Goal: Task Accomplishment & Management: Manage account settings

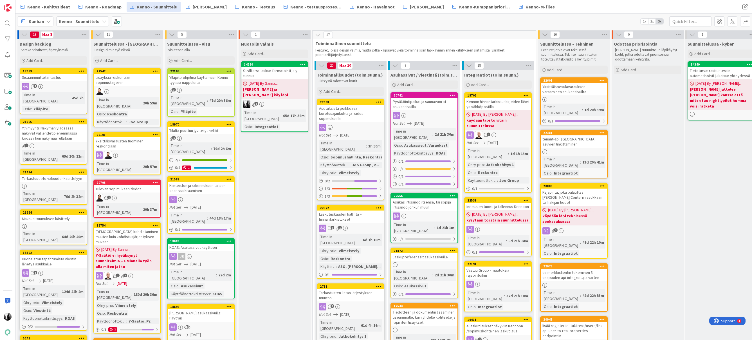
scroll to position [0, 3]
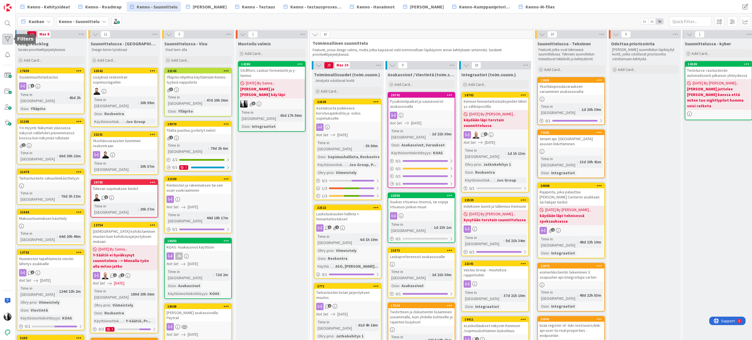
click at [9, 37] on div at bounding box center [7, 38] width 11 height 11
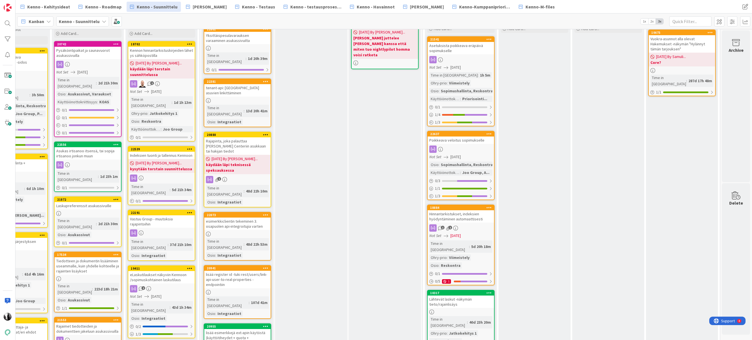
scroll to position [0, 336]
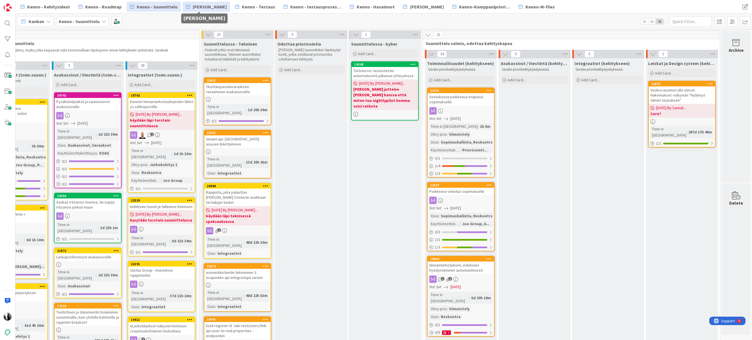
click at [194, 10] on span "[PERSON_NAME]" at bounding box center [210, 6] width 34 height 7
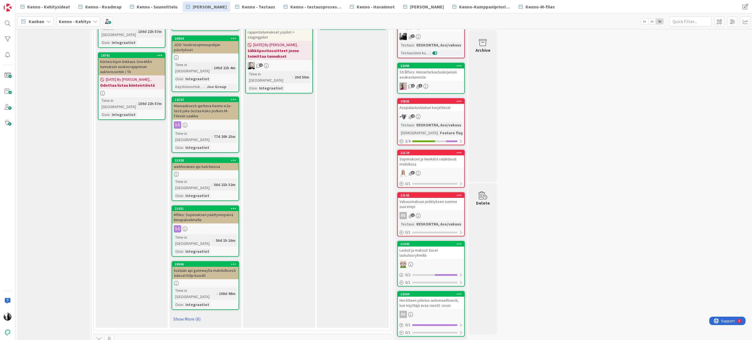
scroll to position [548, 0]
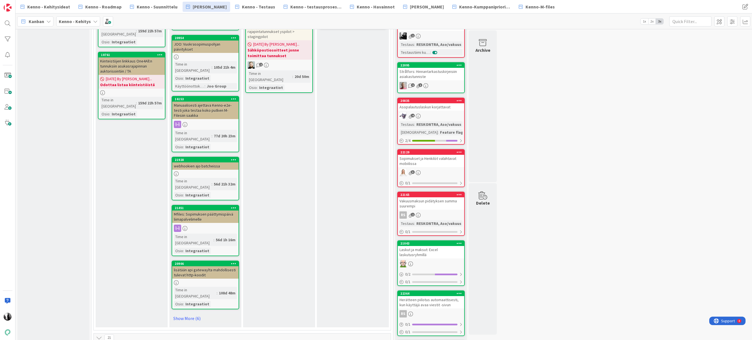
drag, startPoint x: 191, startPoint y: 248, endPoint x: 253, endPoint y: 247, distance: 61.6
click at [191, 314] on link "Show More (6)" at bounding box center [206, 318] width 68 height 9
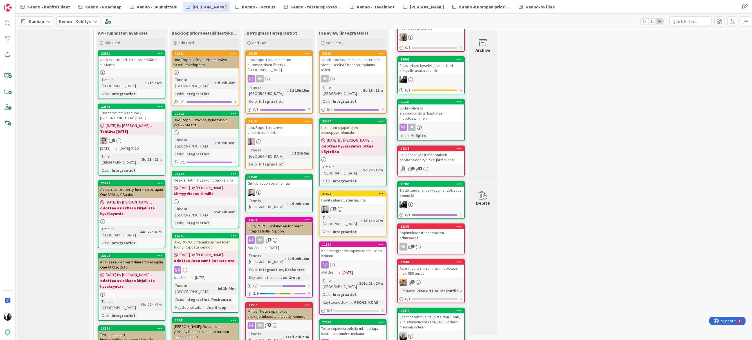
scroll to position [208, 0]
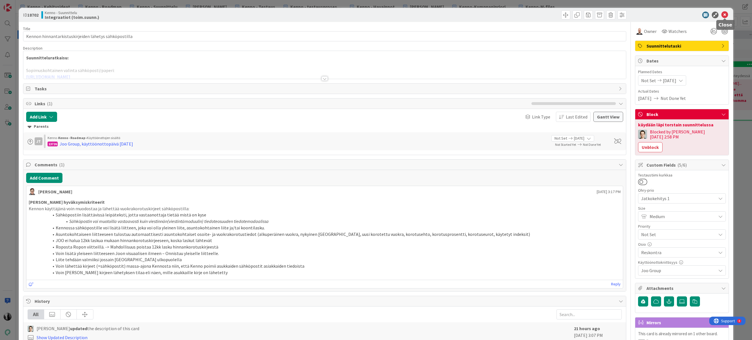
drag, startPoint x: 726, startPoint y: 15, endPoint x: 724, endPoint y: 1, distance: 14.2
click at [726, 15] on icon at bounding box center [724, 15] width 7 height 7
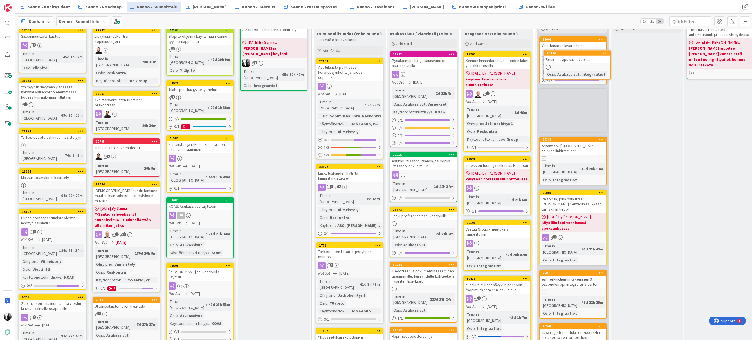
scroll to position [0, 1]
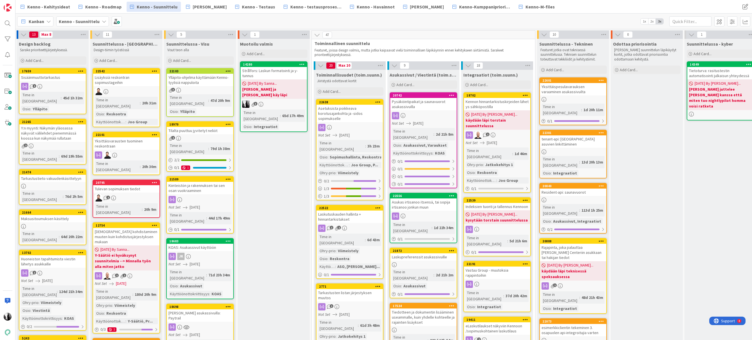
click at [575, 197] on div at bounding box center [573, 199] width 66 height 5
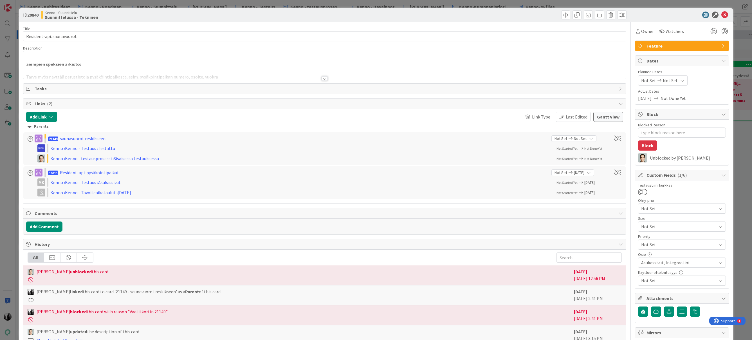
click at [326, 78] on div at bounding box center [324, 78] width 6 height 5
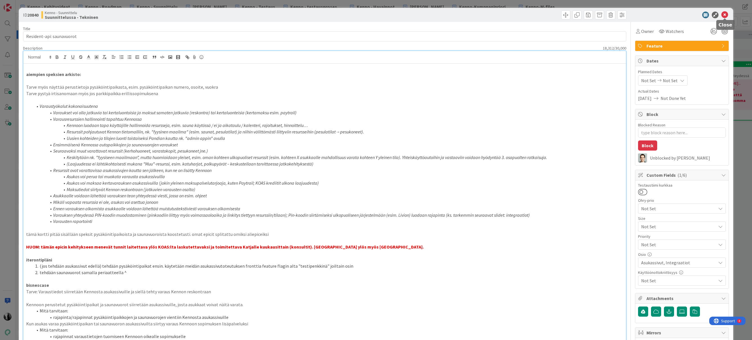
click at [725, 14] on icon at bounding box center [724, 15] width 7 height 7
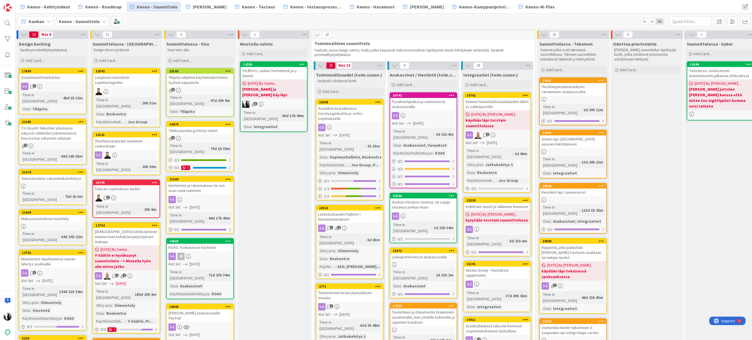
click at [498, 102] on div "Kennon hinnantarkistuskirjeiden lähetys sähköpostilla" at bounding box center [497, 104] width 66 height 12
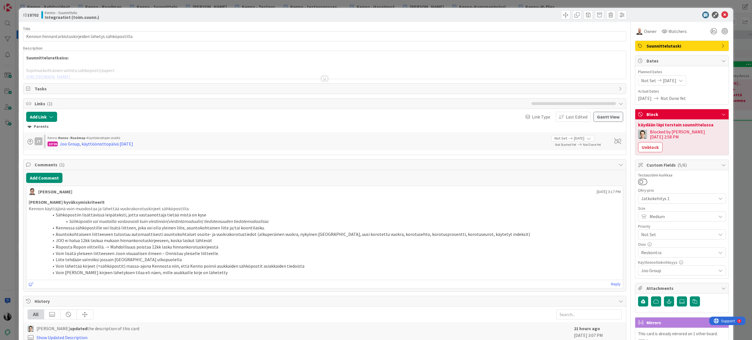
click at [324, 79] on div at bounding box center [324, 78] width 6 height 5
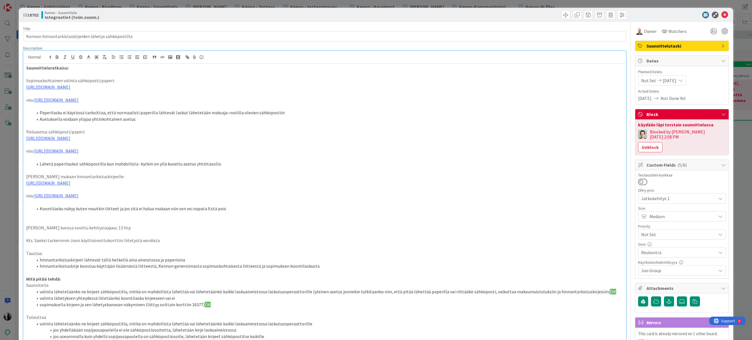
click at [101, 120] on li "Asetuksella voidaan yliajaa yhtiökohtainen asetus" at bounding box center [328, 119] width 590 height 6
drag, startPoint x: 63, startPoint y: 112, endPoint x: 113, endPoint y: 113, distance: 50.1
click at [102, 113] on li "Paperilasku ei käytössä tarkoittaa, että normaalisti paperilla lähtevät laskut …" at bounding box center [328, 112] width 590 height 6
click at [115, 113] on li "Paperilasku ei käytössä tarkoittaa, että normaalisti paperilla lähtevät laskut …" at bounding box center [328, 112] width 590 height 6
drag, startPoint x: 68, startPoint y: 166, endPoint x: 154, endPoint y: 169, distance: 87.0
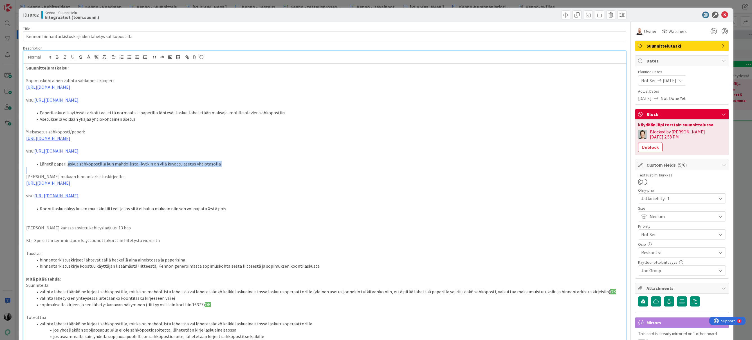
click at [155, 169] on div "Suunnitteluratkaisu: Sopimuskohtainen valinta sähköposti/paperi: https://www.fi…" at bounding box center [324, 284] width 602 height 441
click at [78, 165] on li "Lähetä paperilaskut sähköpostilla kun mahdollista -kytkin on yllä kuvattu asetu…" at bounding box center [328, 164] width 590 height 6
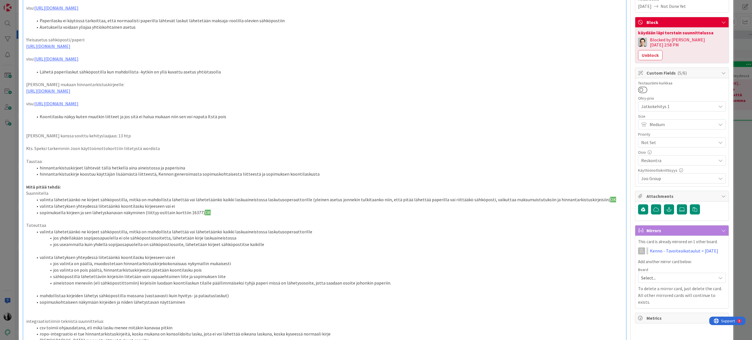
scroll to position [92, 0]
drag, startPoint x: 53, startPoint y: 207, endPoint x: 108, endPoint y: 208, distance: 55.7
click at [108, 208] on li "valinta lähetyksen yhteydessä liitetäänkö koontilasku kirjeeseen vai ei" at bounding box center [328, 206] width 590 height 6
drag, startPoint x: 50, startPoint y: 213, endPoint x: 107, endPoint y: 213, distance: 57.1
click at [107, 213] on li "sopimuksella kirjeen ja sen lähetyskanavan näkyminen (liittyy osittain korttiin…" at bounding box center [328, 212] width 590 height 6
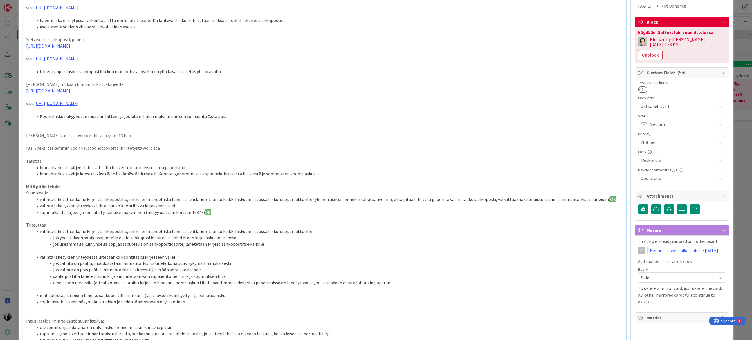
click at [141, 213] on li "sopimuksella kirjeen ja sen lähetyskanavan näkyminen (liittyy osittain korttiin…" at bounding box center [328, 212] width 590 height 6
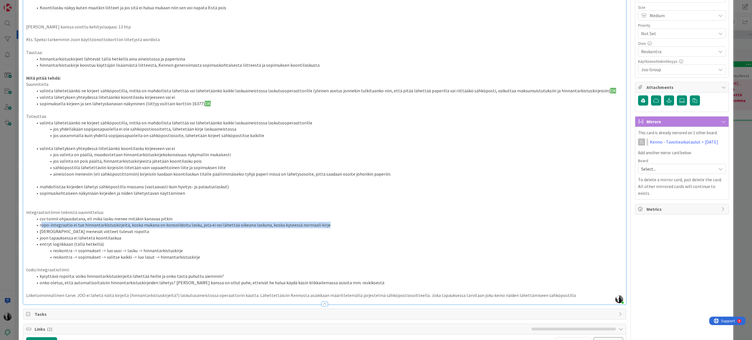
scroll to position [197, 0]
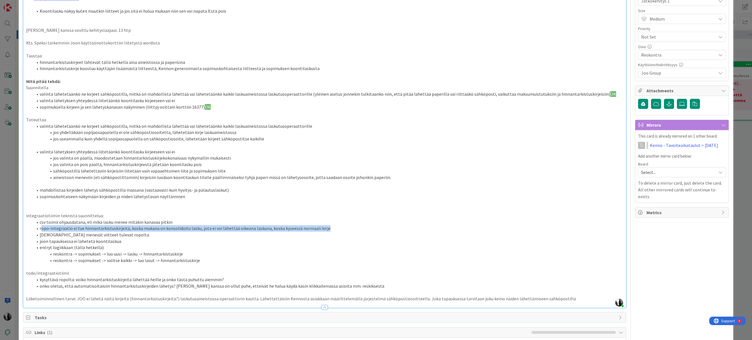
drag, startPoint x: 41, startPoint y: 227, endPoint x: 310, endPoint y: 226, distance: 269.2
click at [322, 226] on li "ropo-integraatio ei tue hinnantarkistuskirjeitä, koska mukana on konsolidoitu l…" at bounding box center [328, 228] width 590 height 6
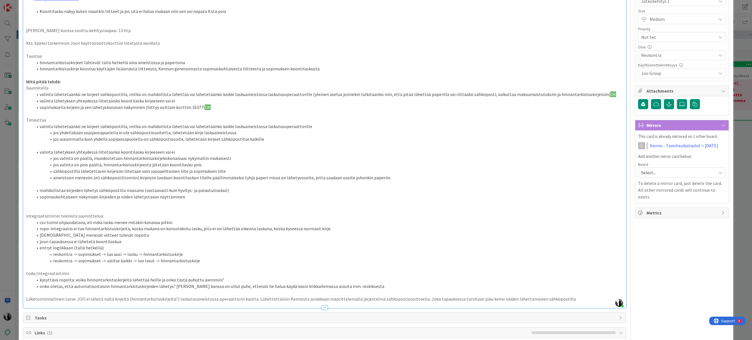
scroll to position [199, 0]
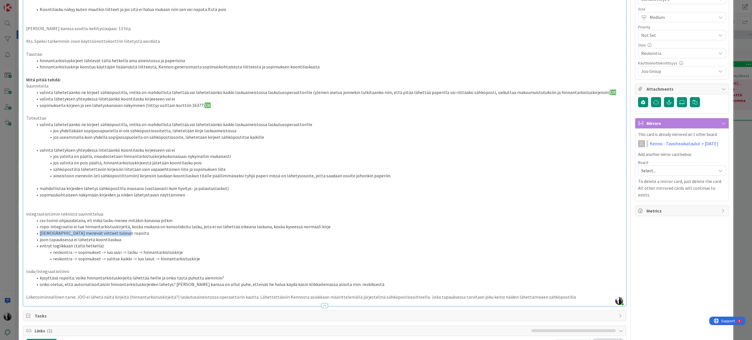
drag, startPoint x: 41, startPoint y: 235, endPoint x: 116, endPoint y: 236, distance: 74.8
click at [116, 236] on li "[DEMOGRAPHIC_DATA] menevät viitteet tulevat ropolta" at bounding box center [328, 233] width 590 height 6
drag, startPoint x: 43, startPoint y: 240, endPoint x: 115, endPoint y: 242, distance: 72.3
click at [116, 242] on li "joon tapauksessa ei lähetetä koontilaskua" at bounding box center [328, 239] width 590 height 6
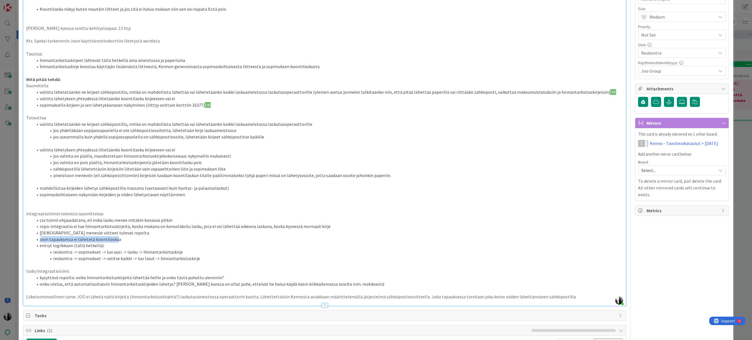
scroll to position [198, 0]
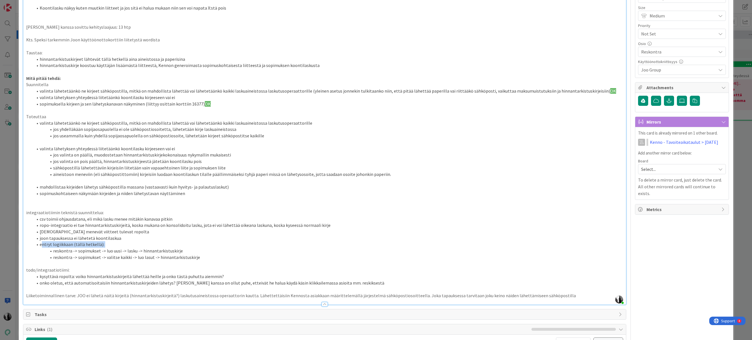
drag, startPoint x: 41, startPoint y: 247, endPoint x: 98, endPoint y: 248, distance: 56.8
click at [98, 248] on li "entryt logiikkaan (tällä hetkellä):" at bounding box center [328, 244] width 590 height 6
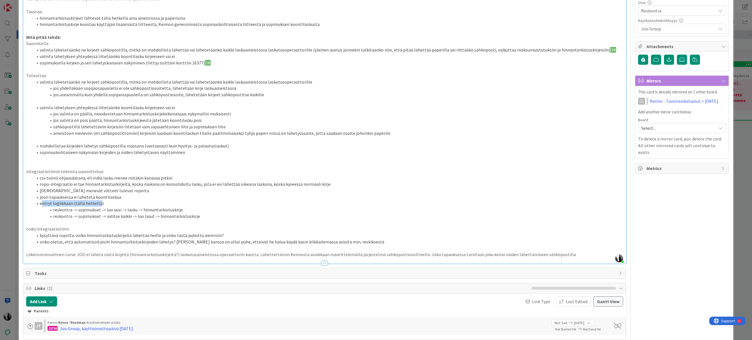
scroll to position [247, 0]
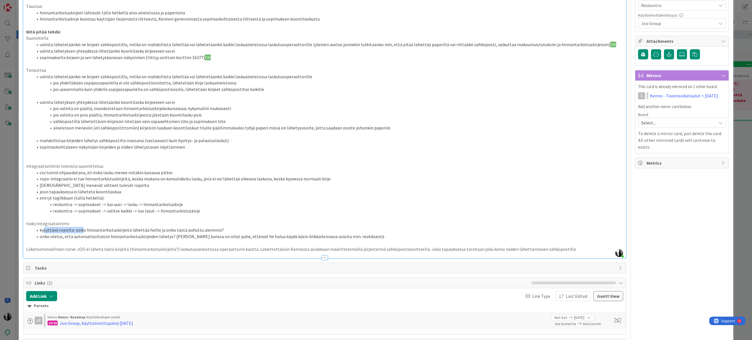
drag, startPoint x: 44, startPoint y: 231, endPoint x: 82, endPoint y: 231, distance: 38.3
click at [82, 231] on li "kysyttävä ropolta: voiko hinnantarkistuskirjeitä lähettää heille ja onko tästä …" at bounding box center [328, 230] width 590 height 6
click at [99, 231] on li "kysyttävä ropolta: voiko hinnantarkistuskirjeitä lähettää heille ja onko tästä …" at bounding box center [328, 230] width 590 height 6
drag, startPoint x: 75, startPoint y: 230, endPoint x: 215, endPoint y: 229, distance: 139.5
click at [215, 229] on li "kysyttävä ropolta: voiko hinnantarkistuskirjeitä lähettää heille ja onko tästä …" at bounding box center [328, 230] width 590 height 6
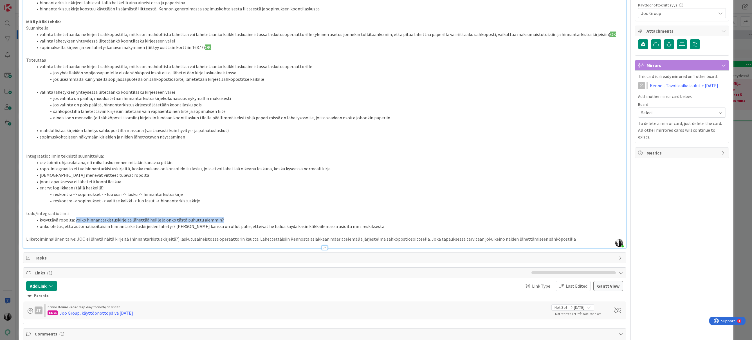
scroll to position [259, 0]
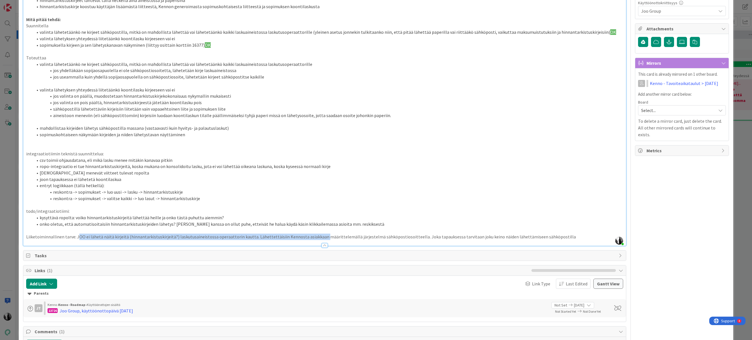
drag, startPoint x: 77, startPoint y: 237, endPoint x: 314, endPoint y: 239, distance: 237.7
click at [316, 239] on p "Liiketoiminnallinen tarve: JOO ei lähetä näitä kirjeitä (hinnantarkistuskirjeit…" at bounding box center [324, 236] width 597 height 6
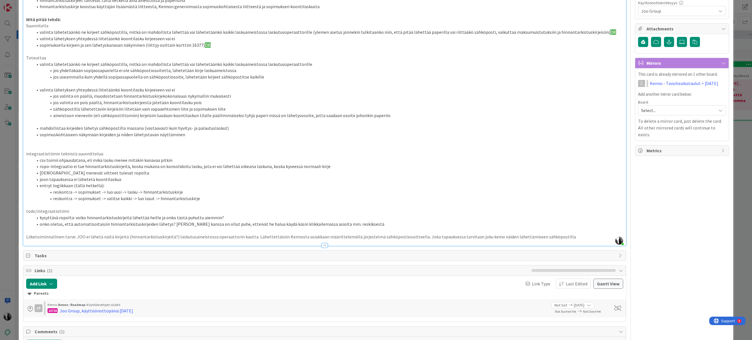
click at [337, 239] on p "Liiketoiminnallinen tarve: JOO ei lähetä näitä kirjeitä (hinnantarkistuskirjeit…" at bounding box center [324, 236] width 597 height 6
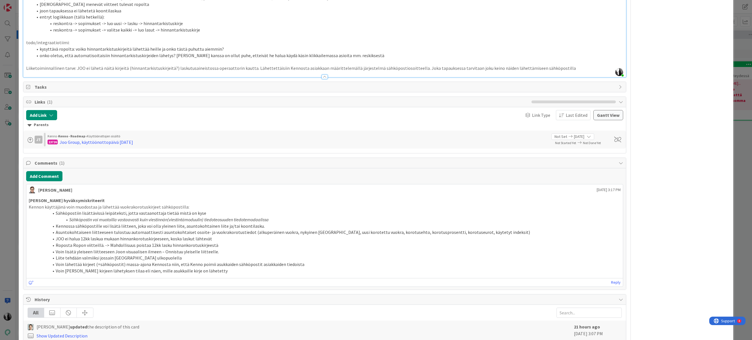
scroll to position [430, 0]
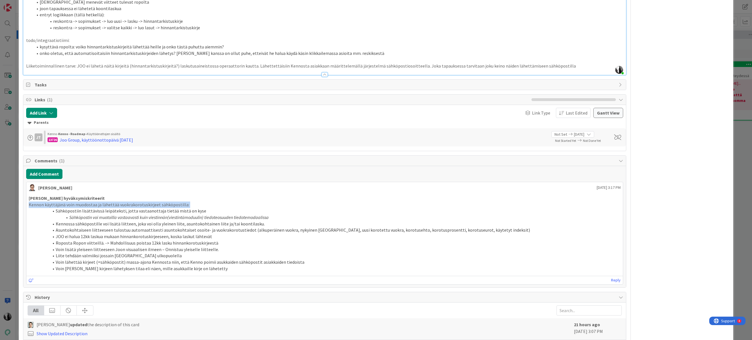
drag, startPoint x: 59, startPoint y: 206, endPoint x: 138, endPoint y: 212, distance: 79.3
click at [179, 208] on div "Joon hyväksymiskriteerit Kennon käyttäjänä voin muodostaa ja lähettää vuokrakor…" at bounding box center [325, 233] width 592 height 77
click at [118, 211] on li "Sähköpostiin lisättävissä leipäteksti, jotta vastaanottaja tietää mistä on kyse" at bounding box center [327, 211] width 585 height 6
drag, startPoint x: 59, startPoint y: 210, endPoint x: 197, endPoint y: 216, distance: 138.8
click at [208, 213] on li "Sähköpostiin lisättävissä leipäteksti, jotta vastaanottaja tietää mistä on kyse" at bounding box center [327, 211] width 585 height 6
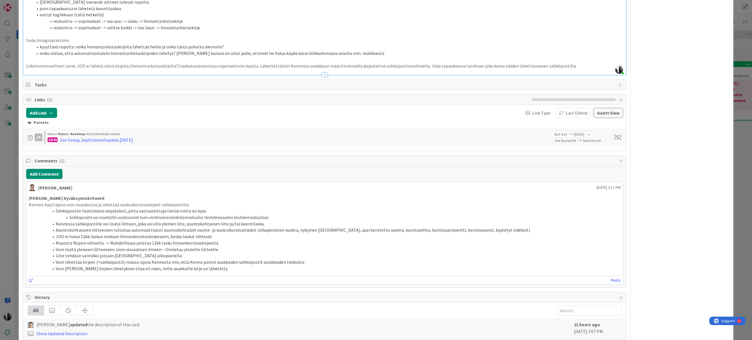
click at [98, 218] on em "Sähköpostin voi muotoilla vastaavasti kuin viestinnän(viestintämoduulin) tiedot…" at bounding box center [168, 217] width 199 height 6
drag, startPoint x: 66, startPoint y: 224, endPoint x: 238, endPoint y: 225, distance: 171.9
click at [249, 225] on li "Kennossa sähköpostille voi lisätä liitteen, joka voi olla yleinen liite, asunto…" at bounding box center [327, 224] width 585 height 6
drag, startPoint x: 56, startPoint y: 230, endPoint x: 244, endPoint y: 229, distance: 187.9
click at [262, 230] on li "Asuntokohtaiseen liitteeseen tulostuu automaattisesti asuntokohtaiset osoite- j…" at bounding box center [327, 230] width 585 height 6
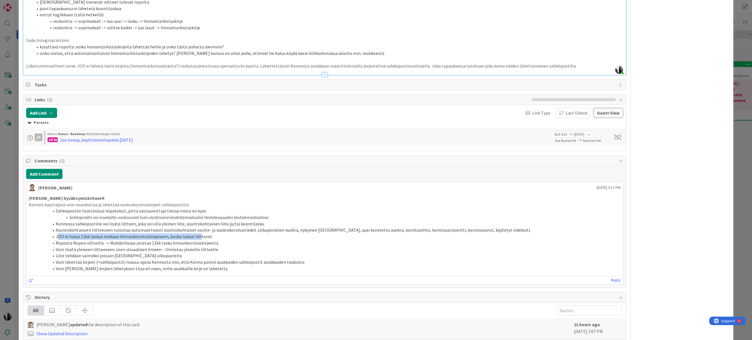
drag, startPoint x: 58, startPoint y: 237, endPoint x: 196, endPoint y: 236, distance: 138.1
click at [197, 236] on li "JOO ei halua 12kk laskua mukaan hinnankorotuskirjeeseen, koska laskut lähtevät" at bounding box center [327, 236] width 585 height 6
click at [57, 243] on li "Roposta Ropon viitteillä. -> Mahdollisuus poistaa 12kk lasku hinnankorotuskirje…" at bounding box center [327, 243] width 585 height 6
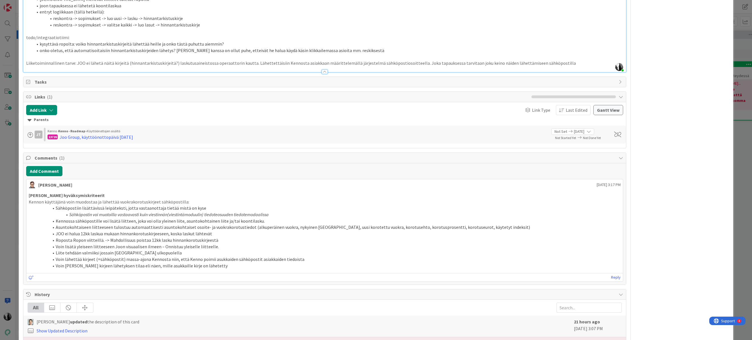
scroll to position [426, 0]
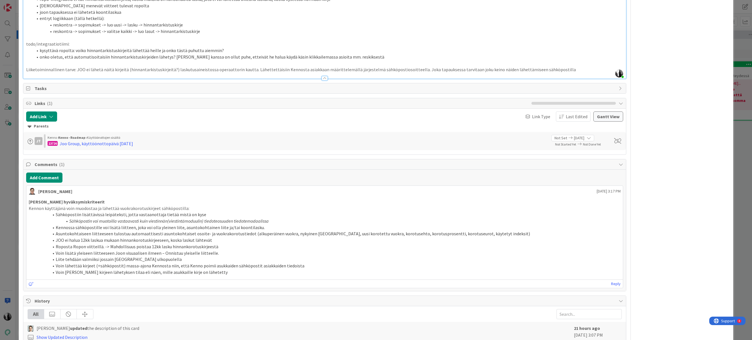
drag, startPoint x: 57, startPoint y: 247, endPoint x: 236, endPoint y: 229, distance: 180.4
click at [57, 247] on li "Roposta Ropon viitteillä. -> Mahdollisuus poistaa 12kk lasku hinnankorotuskirje…" at bounding box center [327, 246] width 585 height 6
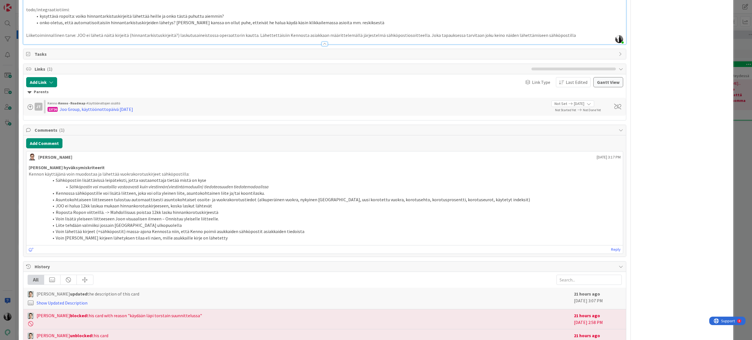
scroll to position [483, 0]
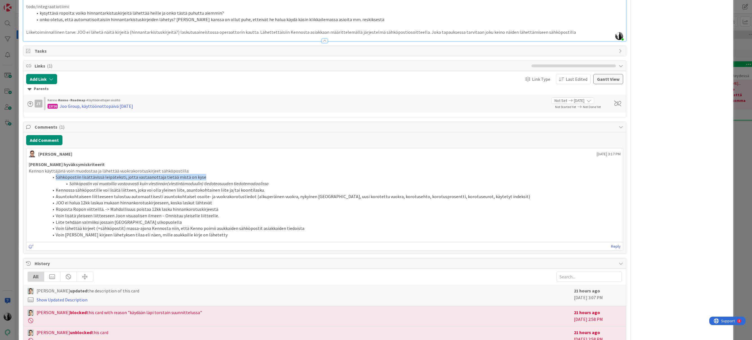
drag, startPoint x: 55, startPoint y: 177, endPoint x: 202, endPoint y: 179, distance: 146.6
click at [202, 179] on li "Sähköpostiin lisättävissä leipäteksti, jotta vastaanottaja tietää mistä on kyse" at bounding box center [327, 177] width 585 height 6
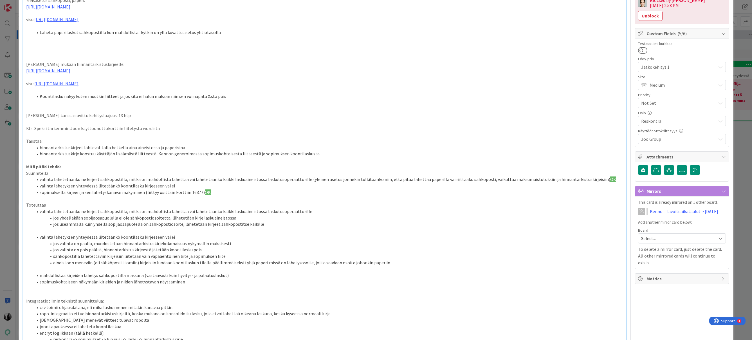
scroll to position [0, 0]
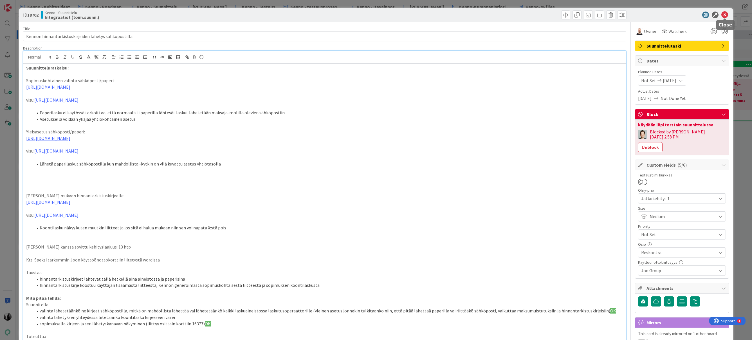
click at [725, 15] on icon at bounding box center [724, 15] width 7 height 7
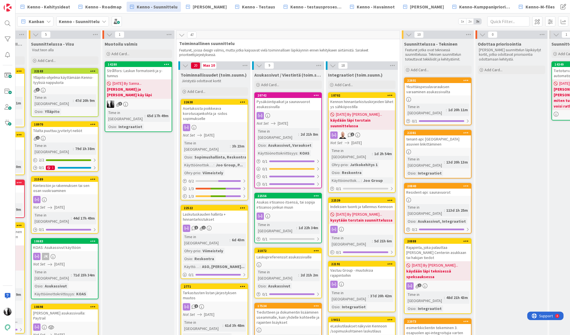
scroll to position [0, 143]
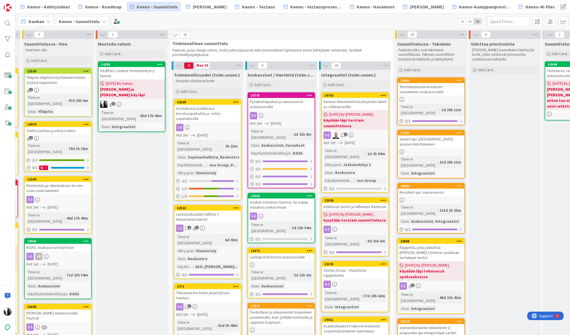
click at [359, 203] on div "Indeksien tuonti ja tallennus Kennoon" at bounding box center [355, 206] width 66 height 7
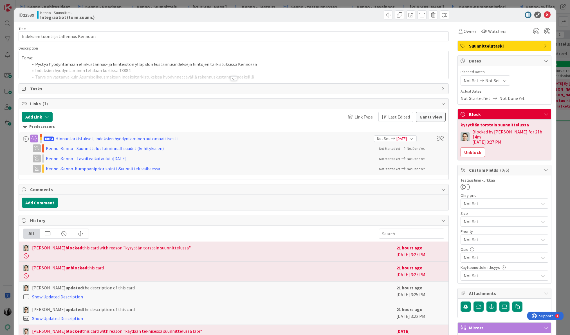
click at [233, 79] on div at bounding box center [234, 78] width 6 height 5
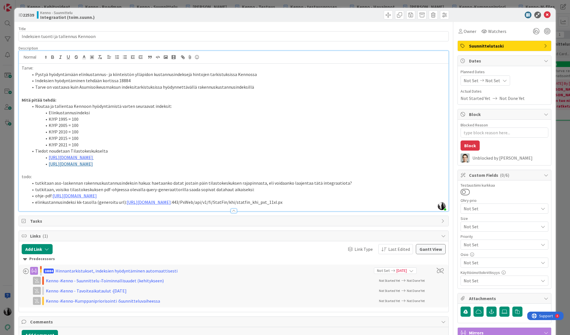
type textarea "x"
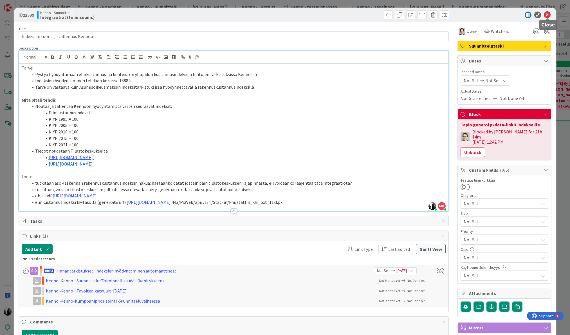
click at [548, 14] on icon at bounding box center [547, 15] width 7 height 7
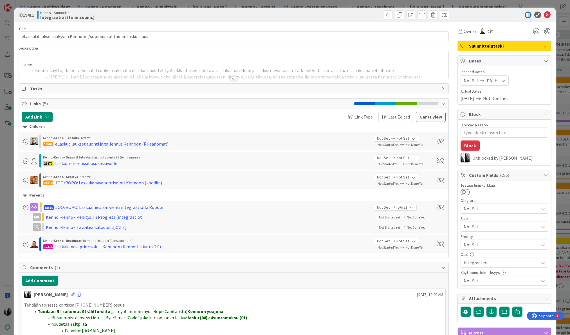
type textarea "x"
click at [547, 15] on icon at bounding box center [547, 15] width 7 height 7
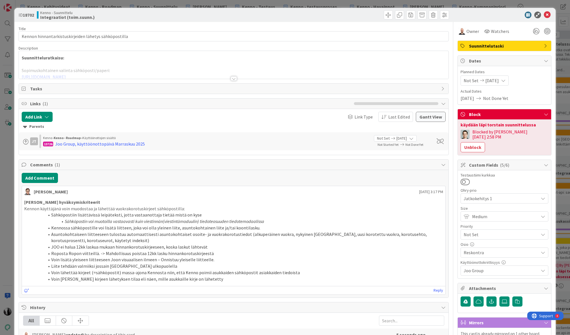
click at [197, 58] on p "Suunnitteluratkaisu:" at bounding box center [234, 58] width 424 height 6
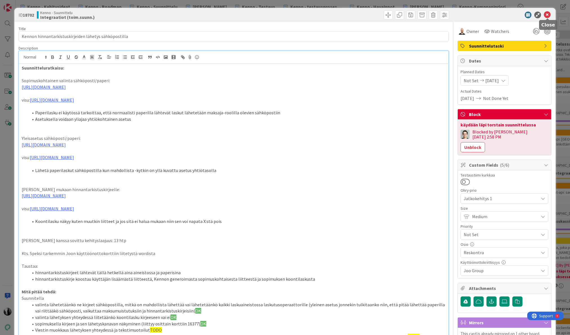
drag, startPoint x: 548, startPoint y: 15, endPoint x: 562, endPoint y: 39, distance: 28.0
click at [548, 15] on icon at bounding box center [547, 15] width 7 height 7
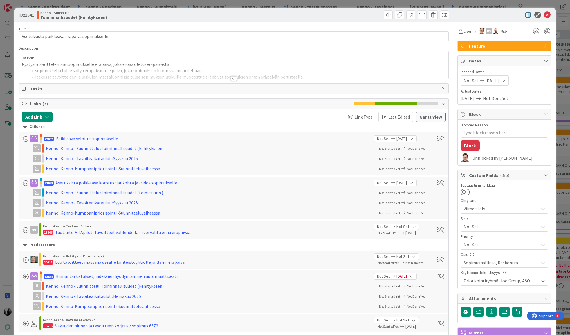
type textarea "x"
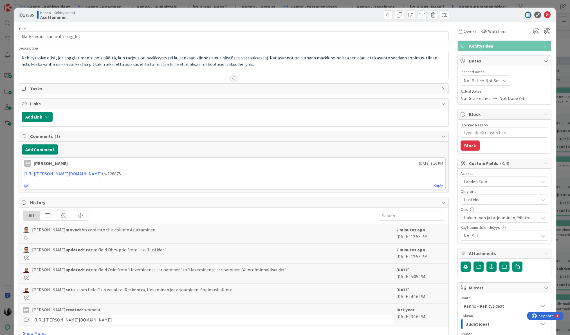
type textarea "x"
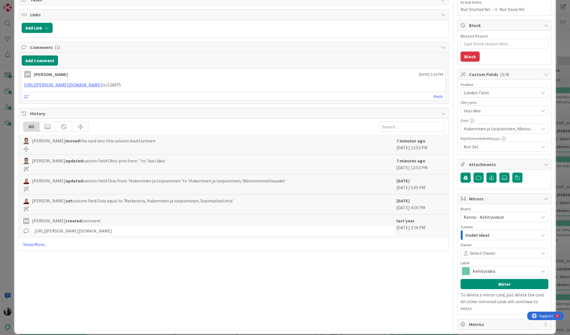
click at [543, 217] on icon at bounding box center [543, 217] width 5 height 5
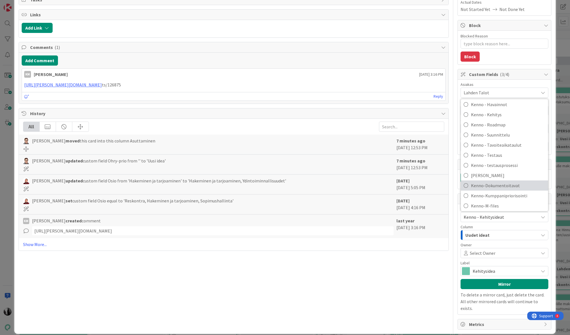
scroll to position [27, 0]
click at [517, 192] on span "Kenno-Kumppanipriorisointi" at bounding box center [508, 193] width 74 height 8
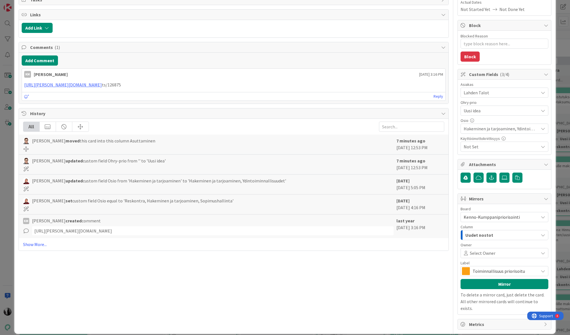
click at [520, 272] on span "Toiminnallisuus priorisoitu" at bounding box center [504, 271] width 63 height 8
click at [521, 269] on span "Toiminnallisuus priorisoitu" at bounding box center [504, 271] width 63 height 8
drag, startPoint x: 514, startPoint y: 282, endPoint x: 562, endPoint y: 276, distance: 47.9
click at [514, 282] on button "Mirror" at bounding box center [504, 284] width 88 height 10
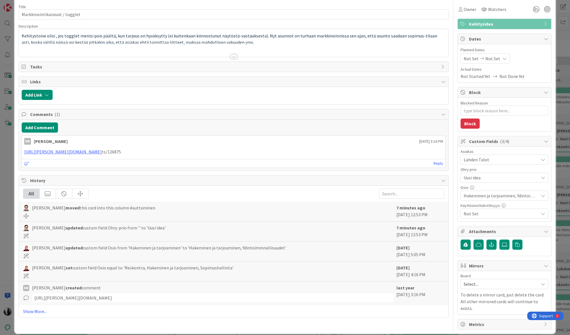
scroll to position [0, 0]
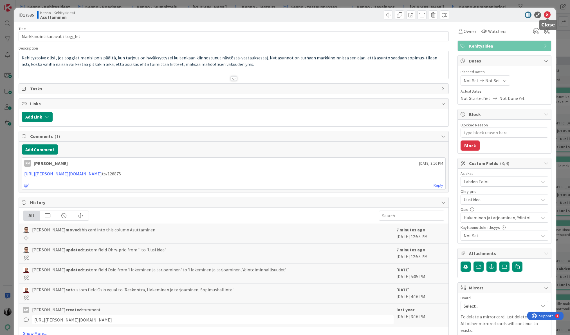
click at [547, 14] on icon at bounding box center [547, 15] width 7 height 7
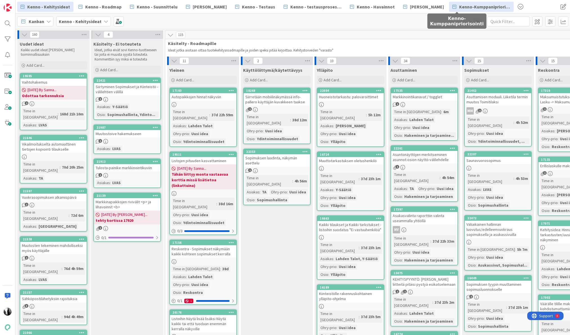
click at [459, 8] on span "Kenno-Kumppanipriorisointi" at bounding box center [484, 6] width 51 height 7
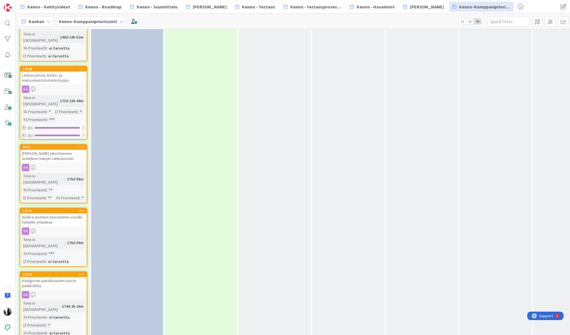
scroll to position [1539, 0]
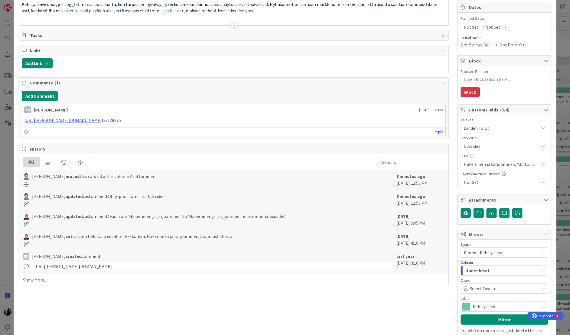
scroll to position [89, 0]
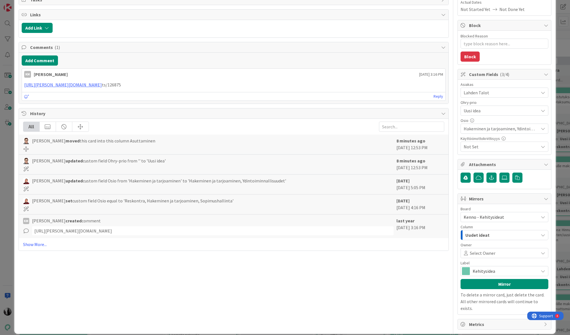
type textarea "x"
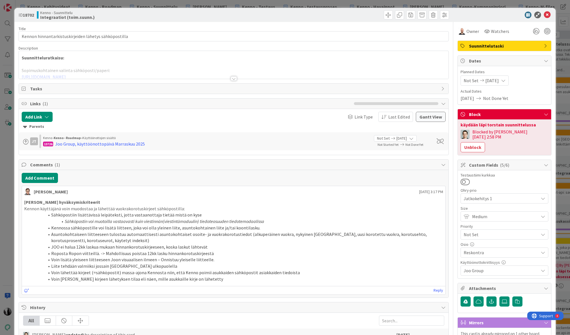
click at [234, 77] on div at bounding box center [234, 78] width 6 height 5
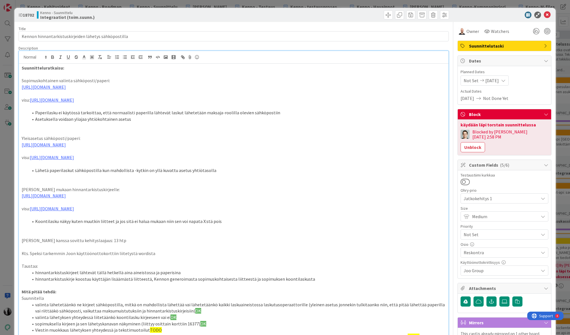
scroll to position [0, 0]
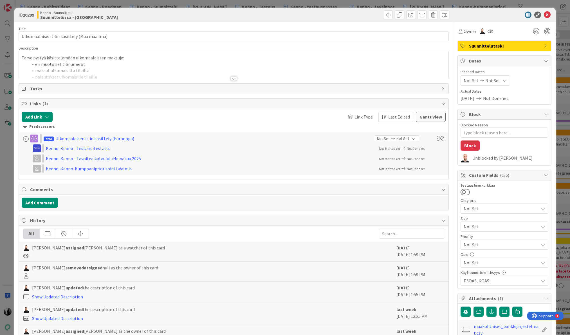
click at [235, 78] on div at bounding box center [234, 78] width 6 height 5
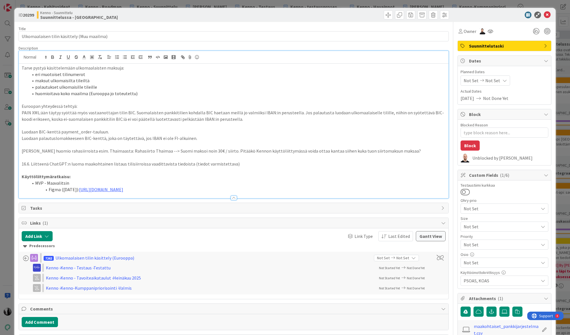
type textarea "x"
click at [482, 131] on textarea "Blocked Reason" at bounding box center [504, 132] width 88 height 10
type textarea "K"
type textarea "x"
type textarea "Ky"
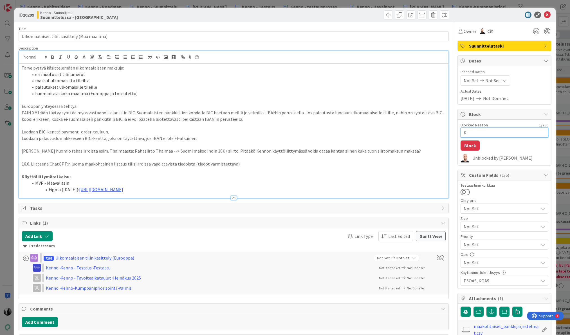
type textarea "x"
type textarea "Kys"
type textarea "x"
type textarea "Kysy"
type textarea "x"
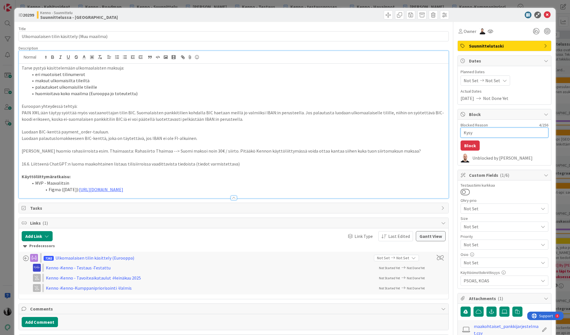
type textarea "Kysyt"
type textarea "x"
type textarea "Kysytt"
type textarea "x"
type textarea "Kysytty"
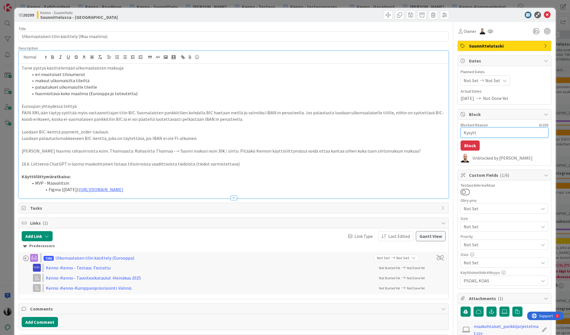
type textarea "x"
type textarea "Kysytty"
type textarea "x"
type textarea "Kysytty S"
type textarea "x"
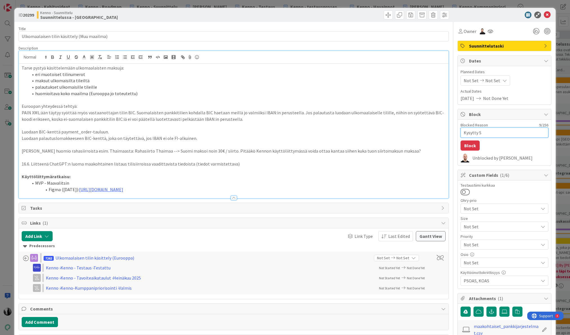
type textarea "Kysytty SO"
type textarea "x"
type textarea "Kysytty SOA"
type textarea "x"
type textarea "Kysytty SOA-"
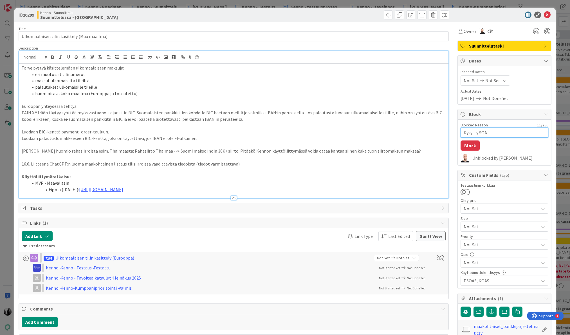
type textarea "x"
type textarea "Kysytty SOA-p"
type textarea "x"
type textarea "Kysytty SOA-po"
type textarea "x"
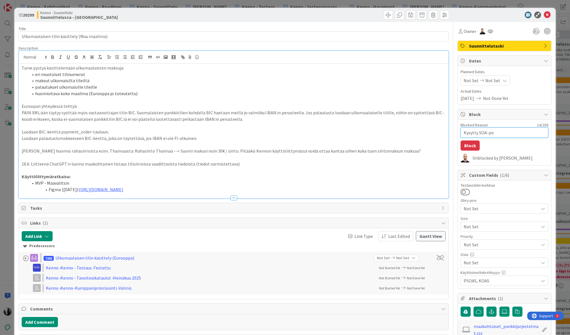
type textarea "Kysytty SOA-p"
type textarea "x"
type textarea "Kysytty SOA-"
type textarea "x"
type textarea "Kysytty SOA"
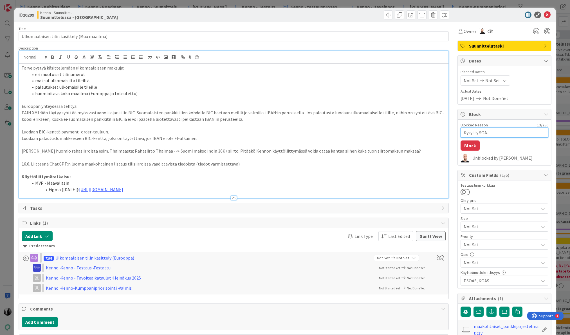
type textarea "x"
type textarea "Kysytty SOAl"
type textarea "x"
type textarea "Kysytty SOAlt"
type textarea "x"
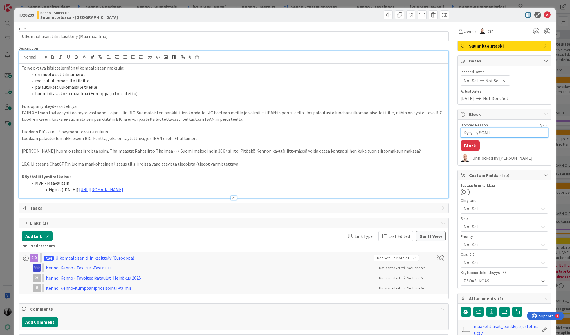
type textarea "Kysytty SOAlta"
type textarea "x"
type textarea "Kysytty SOAlta"
type textarea "x"
type textarea "Kysytty SOAlta l"
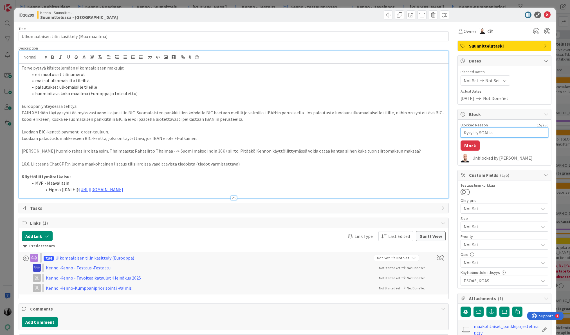
type textarea "x"
type textarea "Kysytty SOAlta li"
type textarea "x"
type textarea "Kysytty SOAlta lis"
type textarea "x"
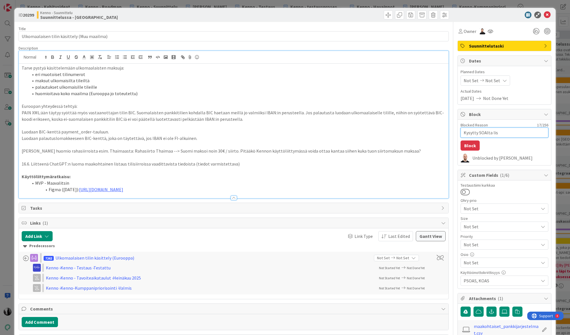
type textarea "Kysytty SOAlta list"
type textarea "x"
type textarea "Kysytty SOAlta lista"
type textarea "x"
type textarea "Kysytty SOAlta listaa"
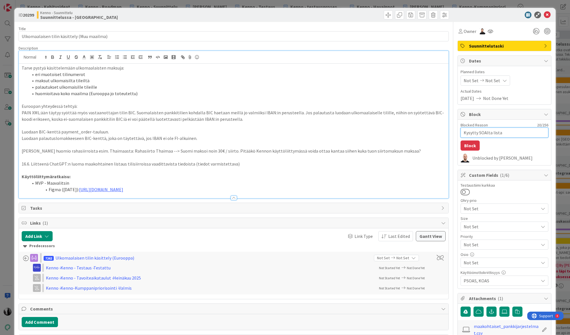
type textarea "x"
type textarea "Kysytty SOAlta listaa"
type textarea "x"
type textarea "Kysytty SOAlta listaa m"
type textarea "x"
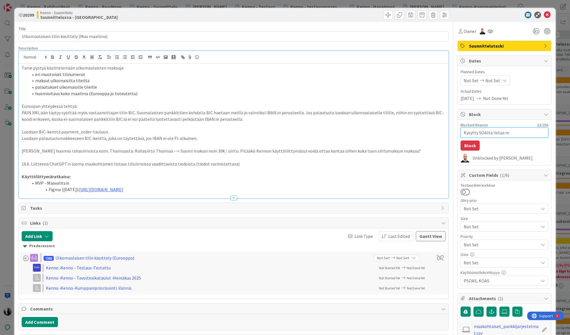
type textarea "Kysytty SOAlta listaa ma"
type textarea "x"
type textarea "Kysytty SOAlta listaa mai"
type textarea "x"
type textarea "Kysytty SOAlta listaa mais"
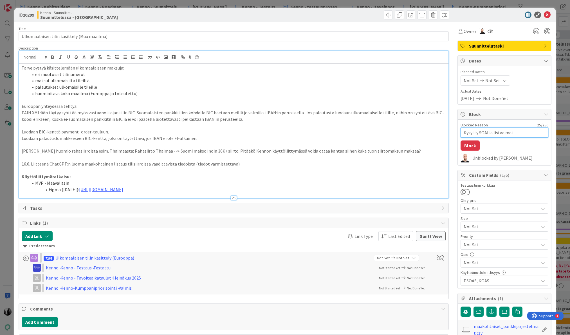
type textarea "x"
type textarea "Kysytty SOAlta listaa maist"
type textarea "x"
type textarea "Kysytty SOAlta listaa maista"
type textarea "x"
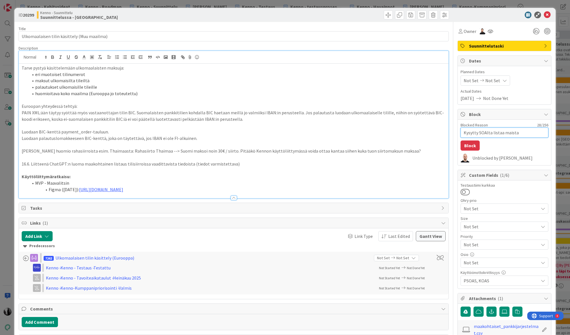
type textarea "Kysytty SOAlta listaa maista"
type textarea "x"
type textarea "Kysytty SOAlta listaa maista m"
type textarea "x"
type textarea "Kysytty SOAlta listaa maista mi"
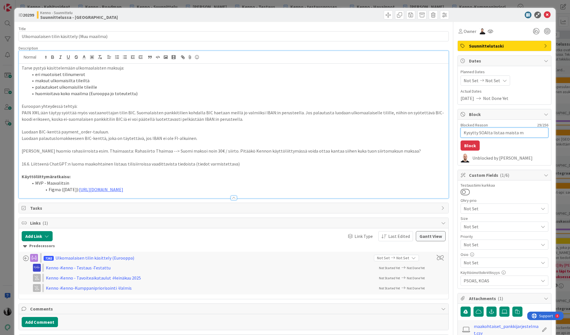
type textarea "x"
type textarea "Kysytty SOAlta listaa maista mit"
type textarea "x"
type textarea "Kysytty SOAlta listaa maista mitä"
type textarea "x"
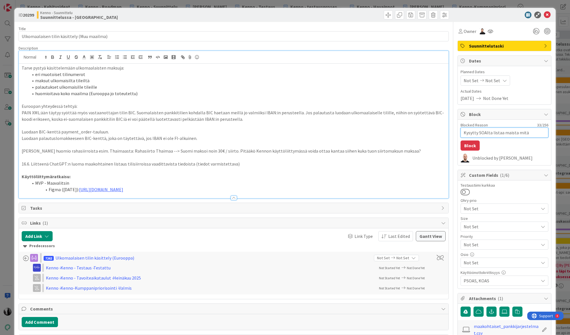
type textarea "Kysytty SOAlta listaa maista mitä"
type textarea "x"
type textarea "Kysytty SOAlta listaa maista mitä k"
type textarea "x"
type textarea "Kysytty SOAlta listaa maista mitä kä"
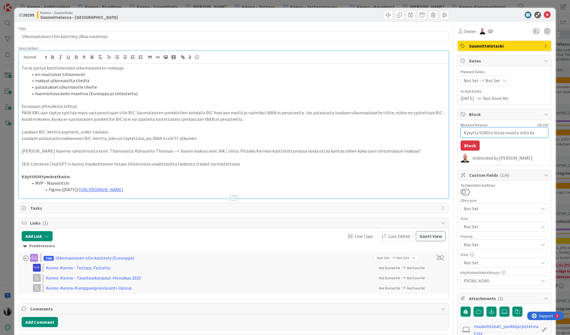
type textarea "x"
type textarea "Kysytty SOAlta listaa maista mitä käy"
type textarea "x"
type textarea "Kysytty SOAlta listaa maista mitä käyt"
type textarea "x"
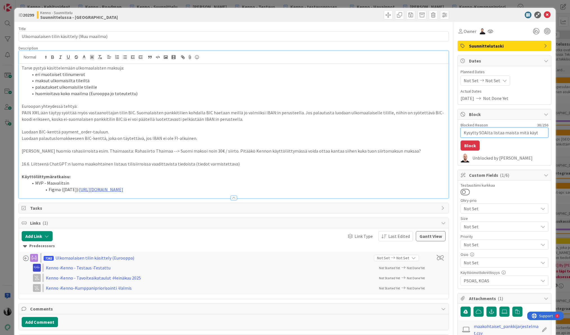
type textarea "Kysytty SOAlta listaa maista mitä käytö"
type textarea "x"
type textarea "Kysytty SOAlta listaa maista mitä käytös"
type textarea "x"
type textarea "Kysytty SOAlta listaa maista mitä käytöss"
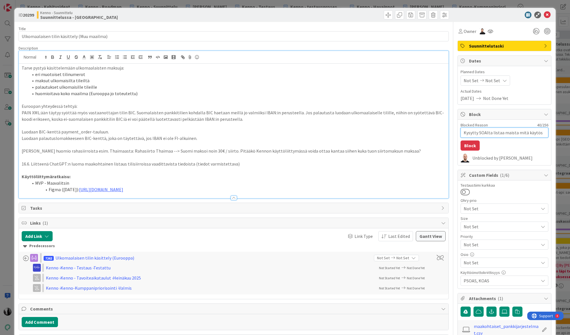
type textarea "x"
type textarea "Kysytty SOAlta listaa maista mitä käytössä"
type textarea "x"
type textarea "Kysytty SOAlta listaa maista mitä käytössä"
click at [473, 144] on button "Block" at bounding box center [469, 145] width 19 height 10
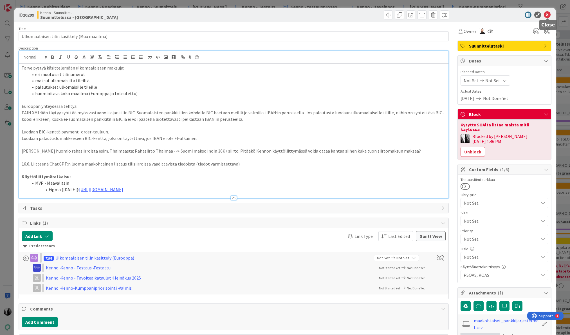
click at [548, 15] on icon at bounding box center [547, 15] width 7 height 7
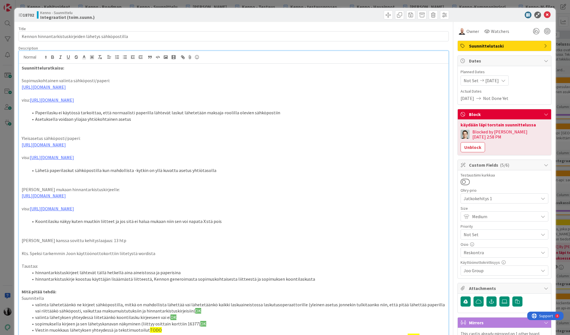
scroll to position [0, 0]
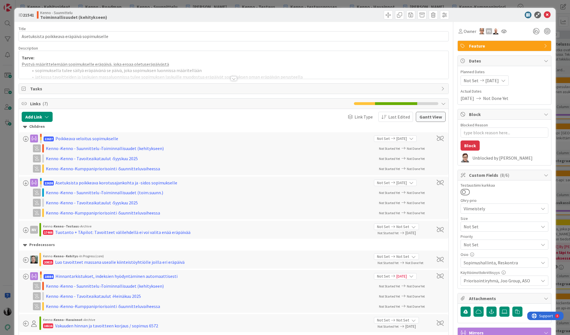
type textarea "x"
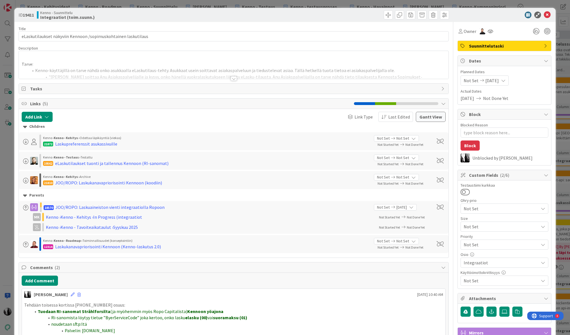
type textarea "x"
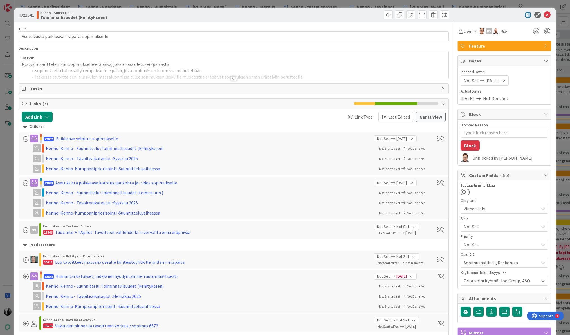
type textarea "x"
